Goal: Task Accomplishment & Management: Use online tool/utility

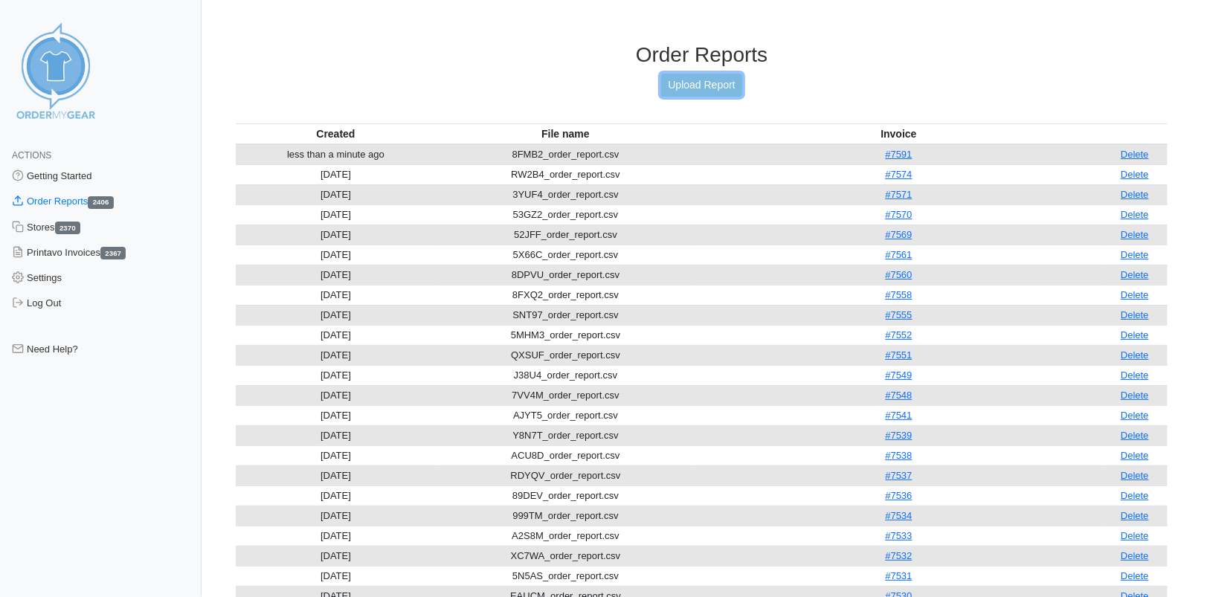
click at [685, 75] on link "Upload Report" at bounding box center [701, 85] width 80 height 23
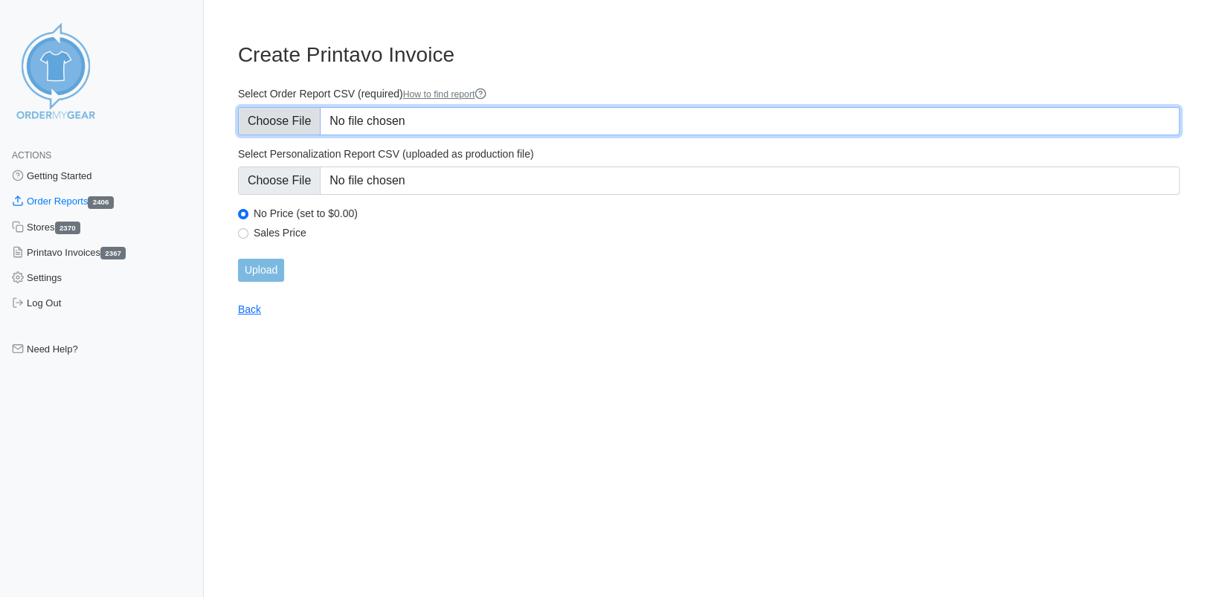
click at [289, 123] on input "Select Order Report CSV (required) How to find report" at bounding box center [709, 121] width 942 height 28
type input "C:\fakepath\999TM_order_report (1).csv"
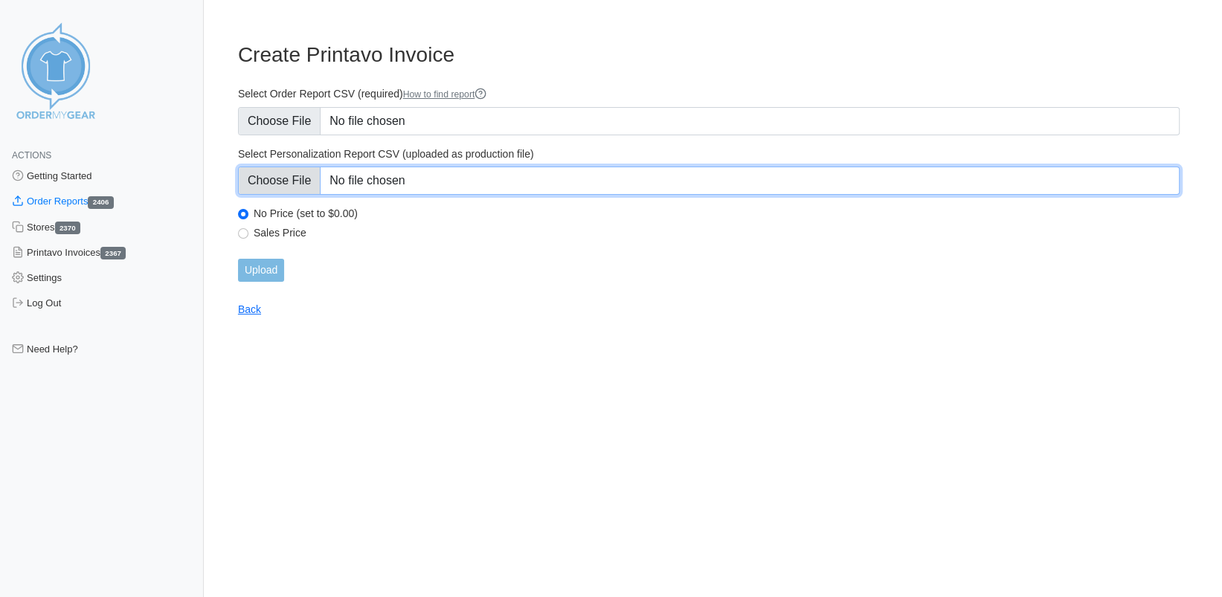
click at [275, 179] on input "Select Personalization Report CSV (uploaded as production file)" at bounding box center [709, 181] width 942 height 28
type input "C:\fakepath\999TM_personalization_report.csv"
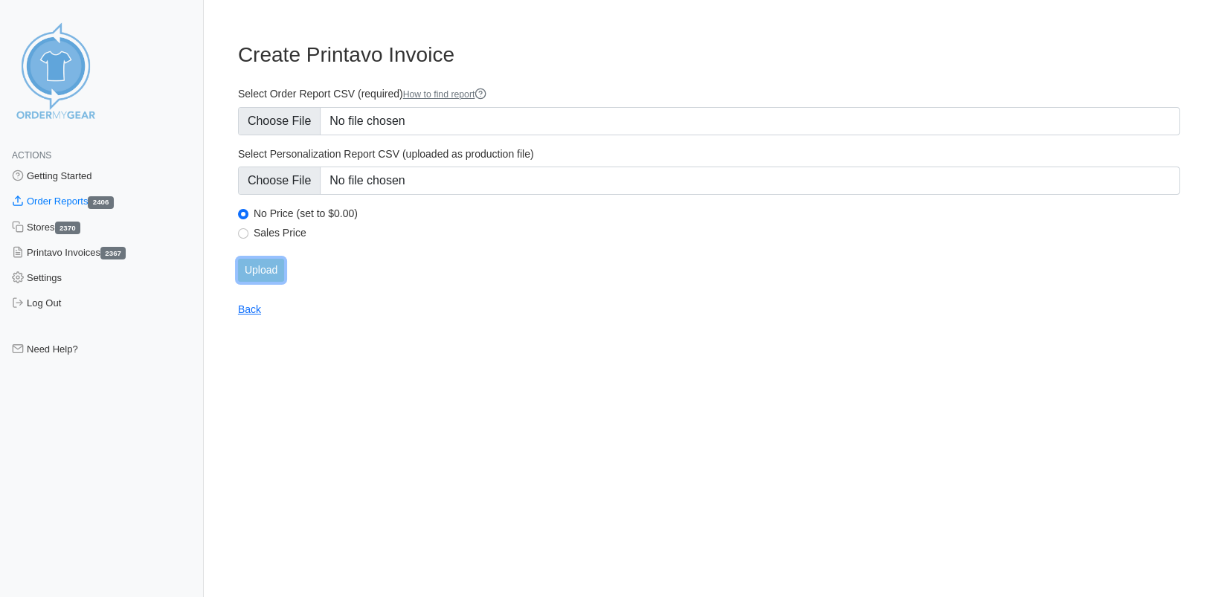
click at [258, 271] on input "Upload" at bounding box center [261, 270] width 46 height 23
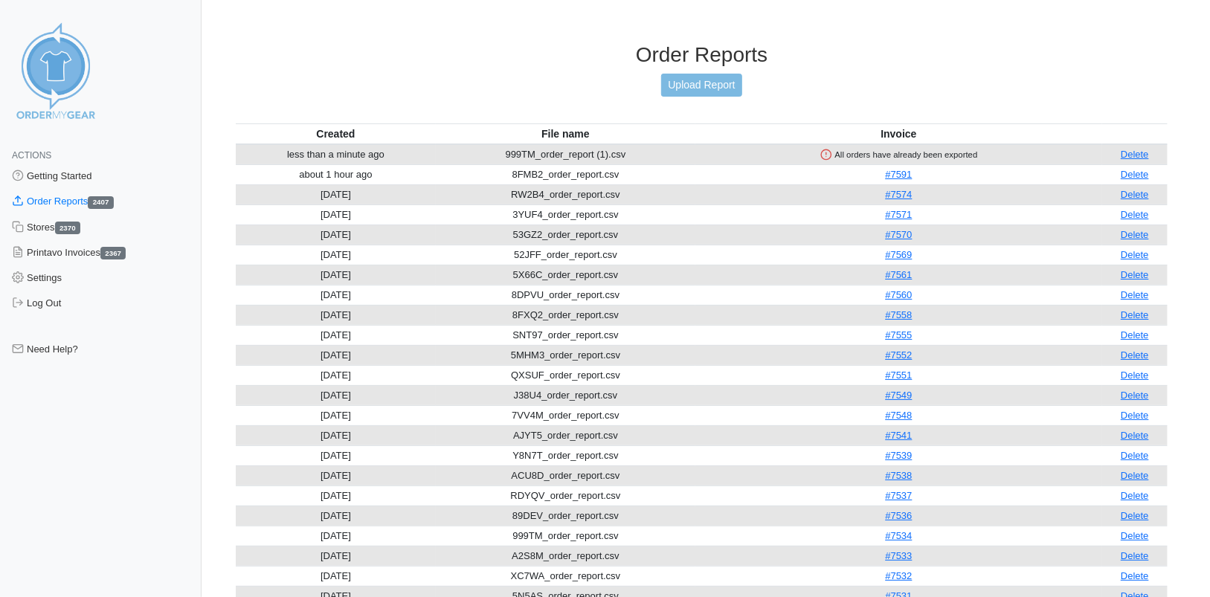
click at [1145, 156] on link "Delete" at bounding box center [1135, 154] width 28 height 11
